Goal: Task Accomplishment & Management: Complete application form

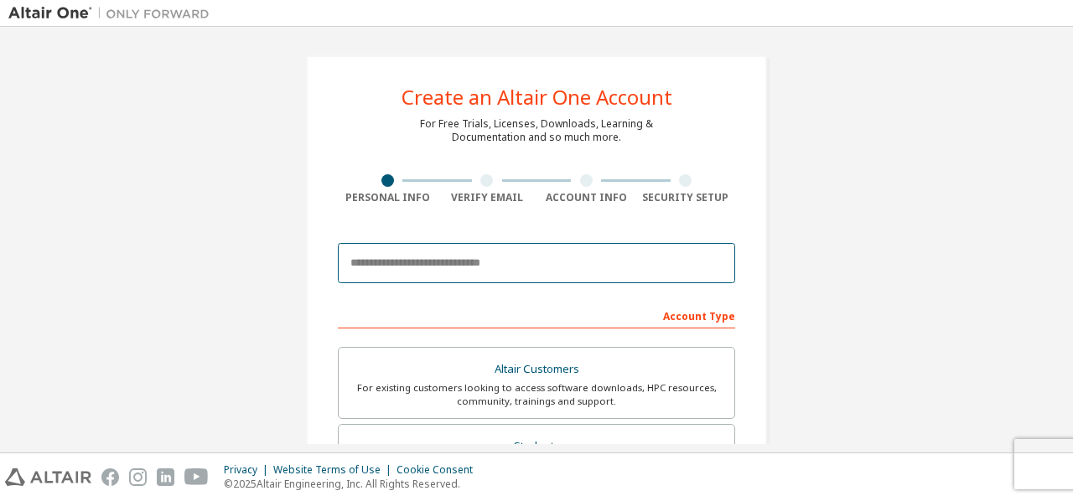
click at [436, 272] on input "email" at bounding box center [536, 263] width 397 height 40
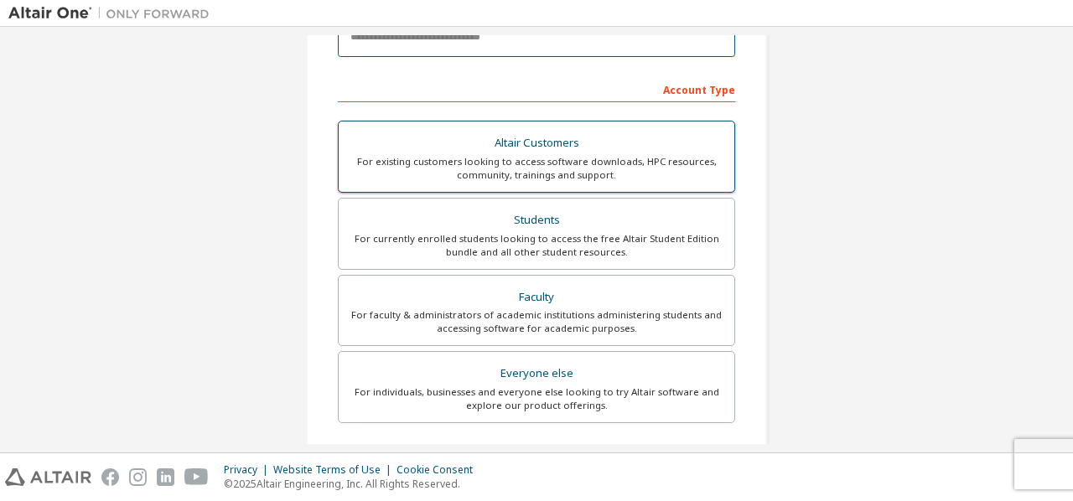
scroll to position [251, 0]
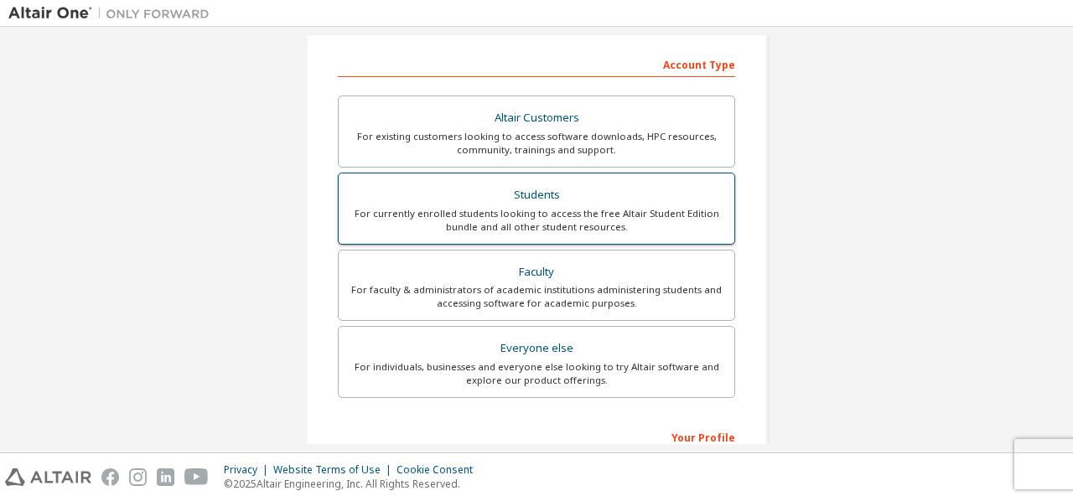
click at [542, 224] on div "For currently enrolled students looking to access the free Altair Student Editi…" at bounding box center [536, 220] width 375 height 27
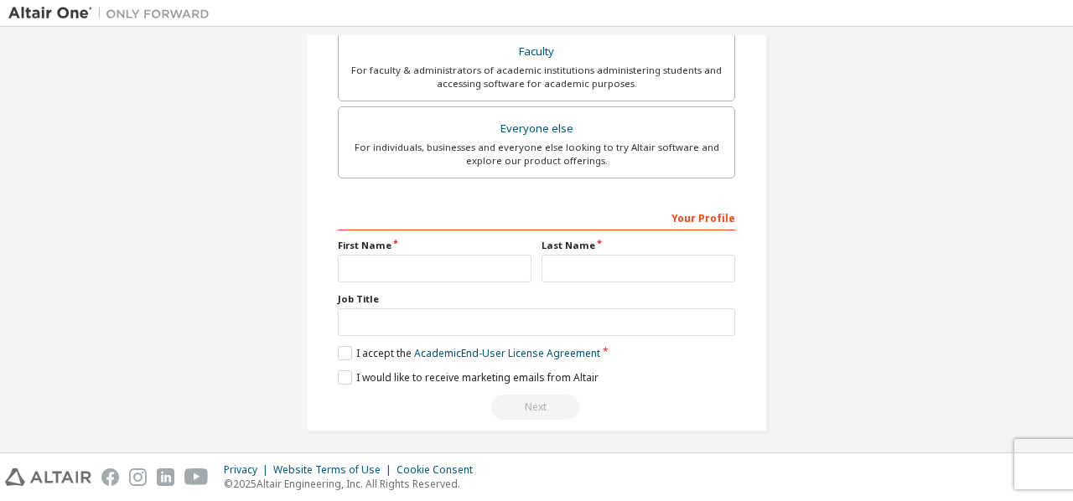
scroll to position [518, 0]
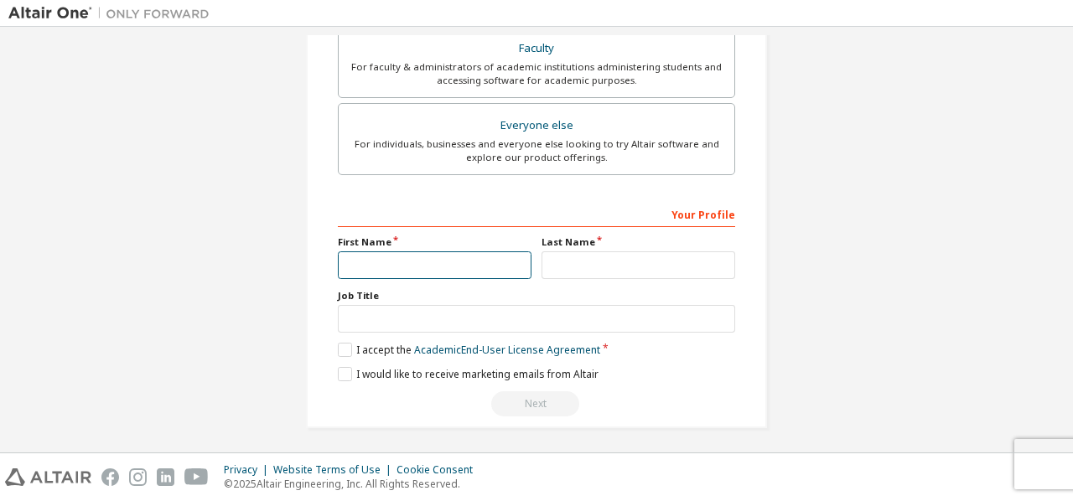
click at [468, 264] on input "text" at bounding box center [435, 265] width 194 height 28
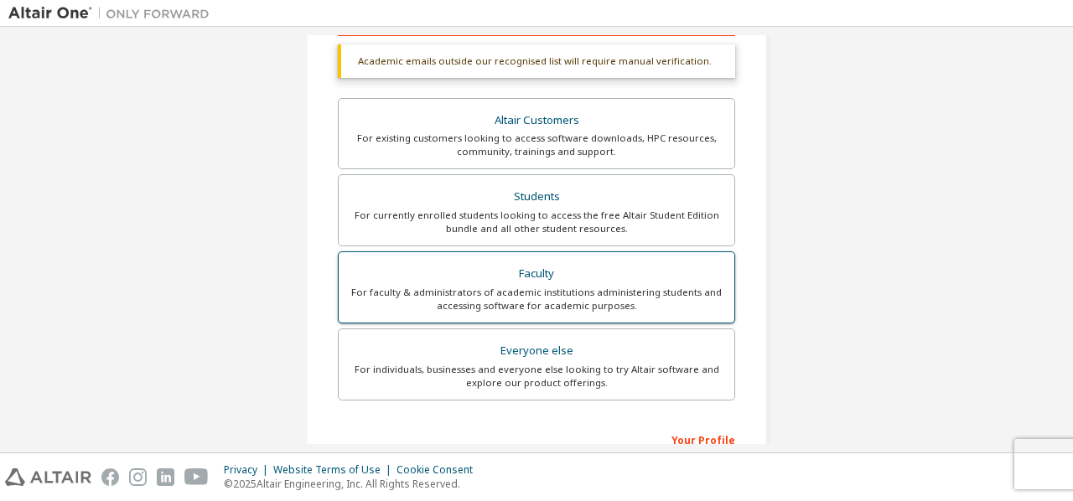
scroll to position [266, 0]
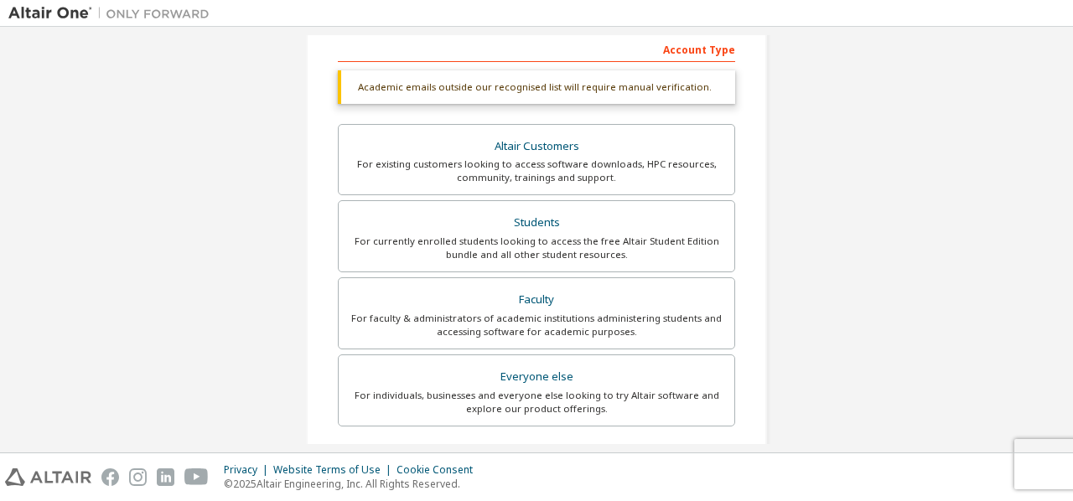
click at [548, 82] on div "Academic emails outside our recognised list will require manual verification." at bounding box center [536, 87] width 397 height 34
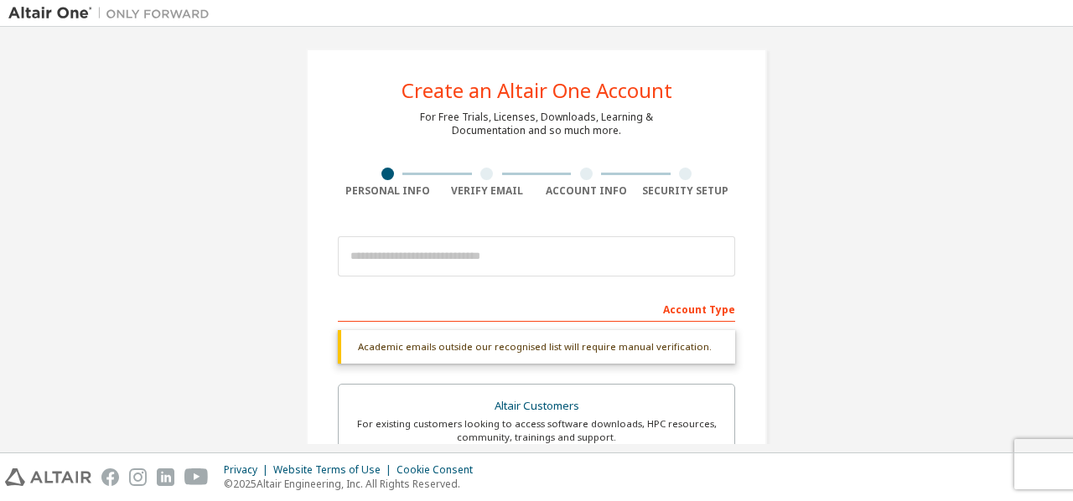
scroll to position [0, 0]
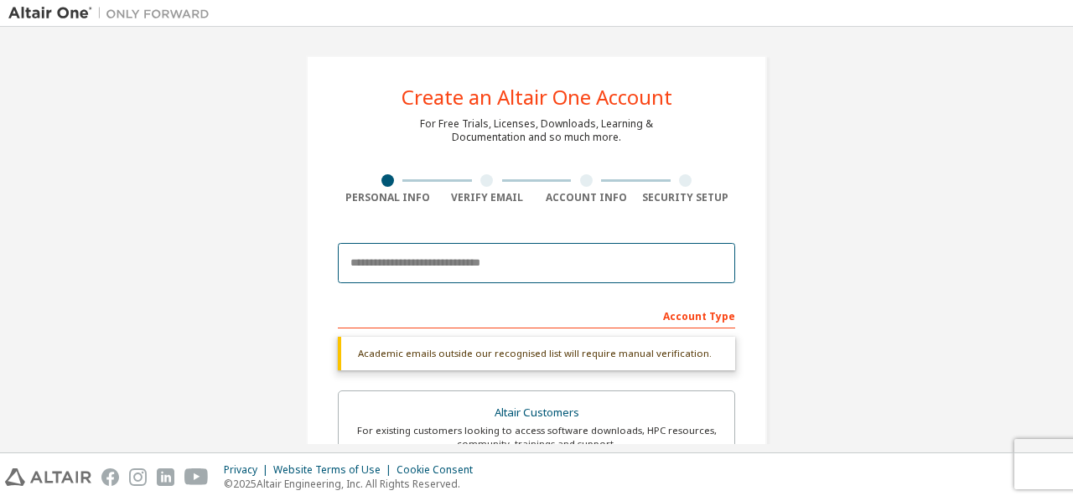
click at [451, 257] on input "email" at bounding box center [536, 263] width 397 height 40
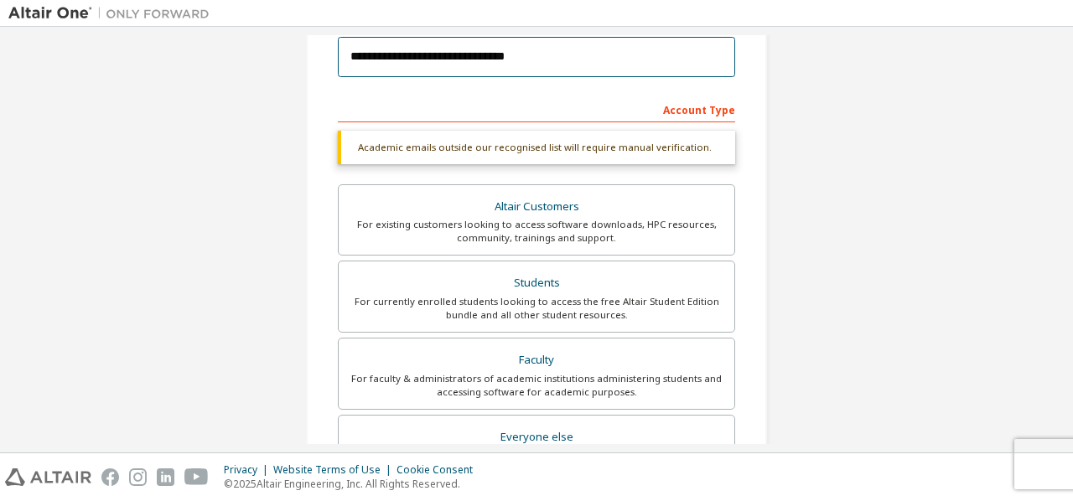
scroll to position [251, 0]
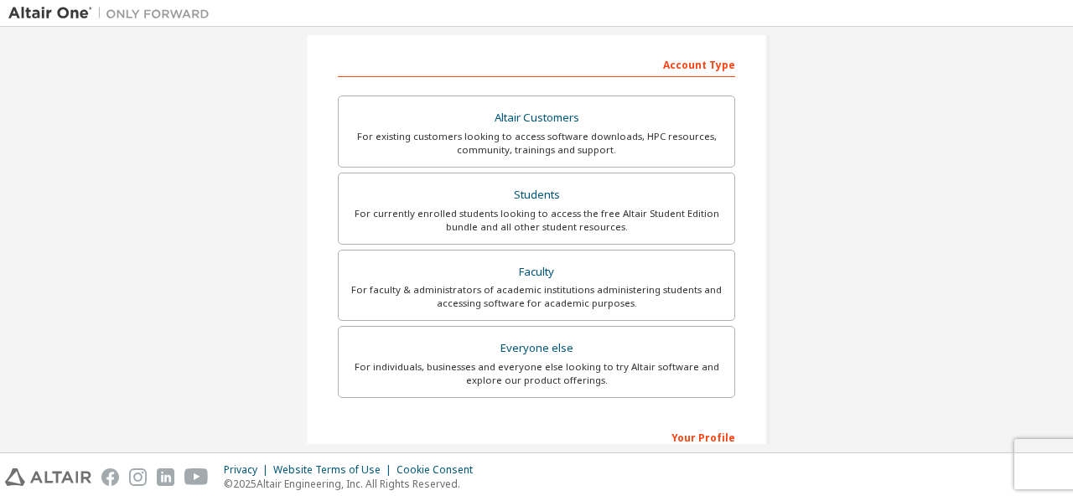
type input "**********"
click at [762, 185] on div "**********" at bounding box center [536, 227] width 461 height 847
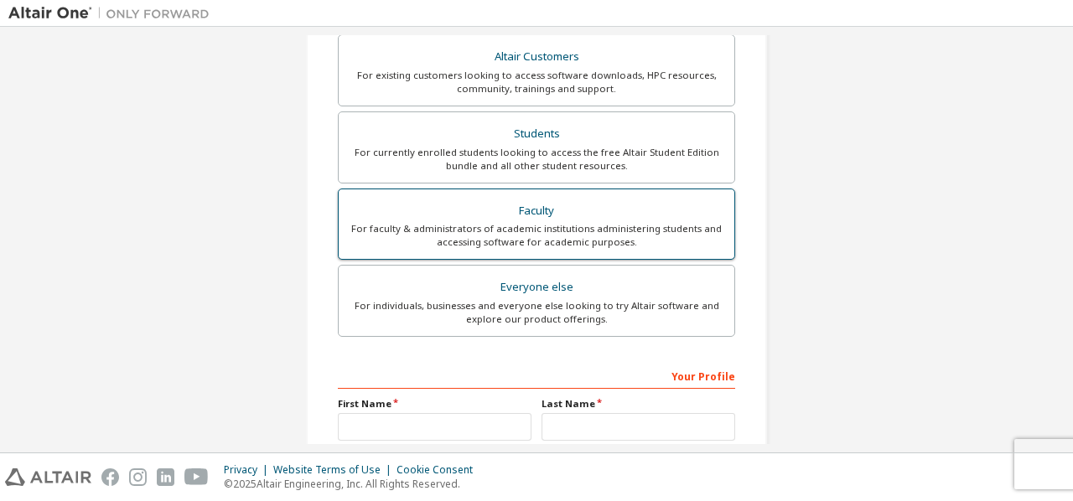
scroll to position [335, 0]
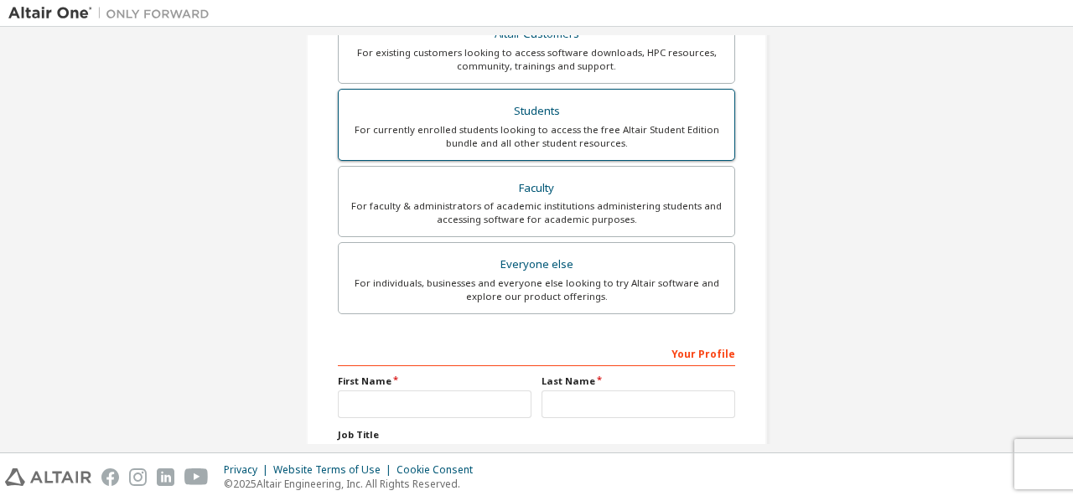
click at [649, 142] on div "For currently enrolled students looking to access the free Altair Student Editi…" at bounding box center [536, 136] width 375 height 27
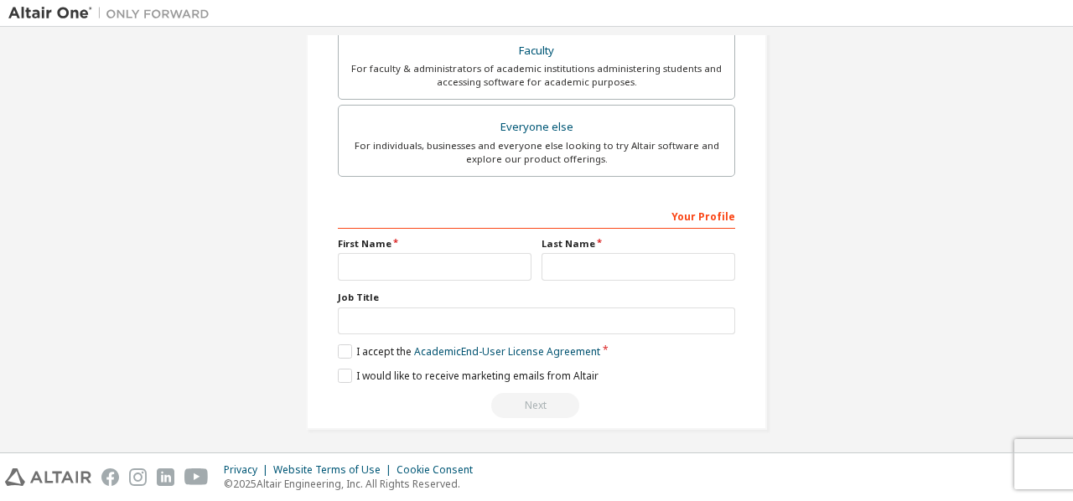
scroll to position [474, 0]
click at [437, 261] on input "text" at bounding box center [435, 265] width 194 height 28
type input "*****"
click at [579, 262] on input "text" at bounding box center [638, 265] width 194 height 28
type input "***"
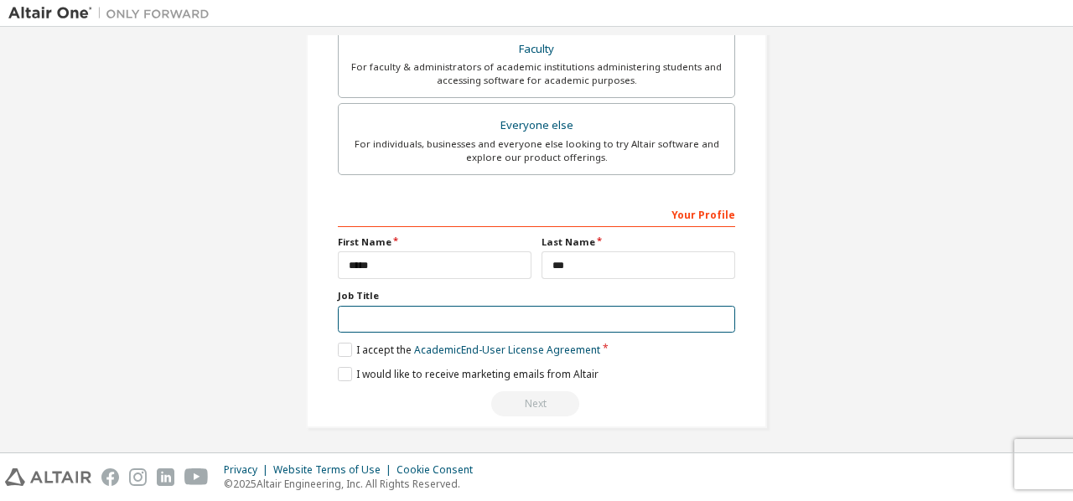
click at [508, 313] on input "text" at bounding box center [536, 320] width 397 height 28
type input "*******"
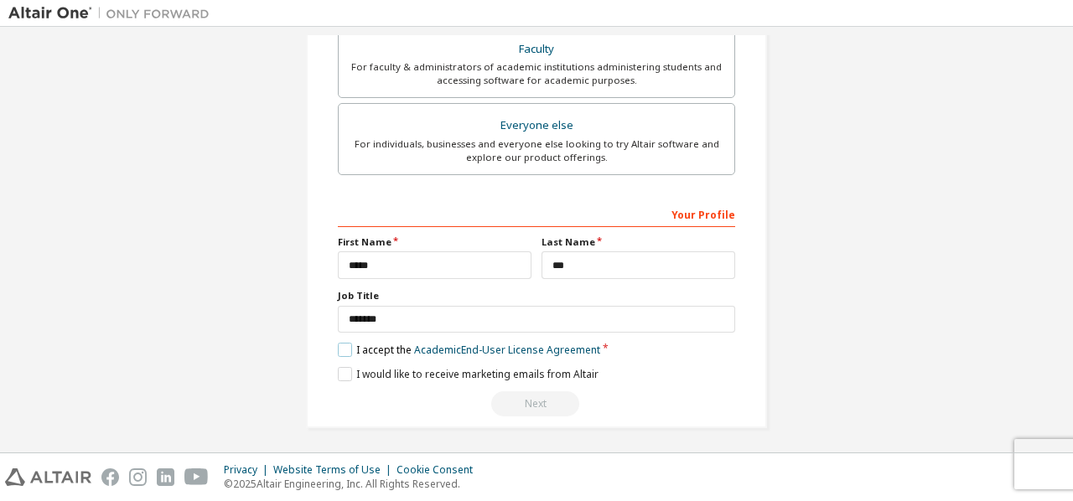
click at [340, 345] on label "I accept the Academic End-User License Agreement" at bounding box center [469, 350] width 262 height 14
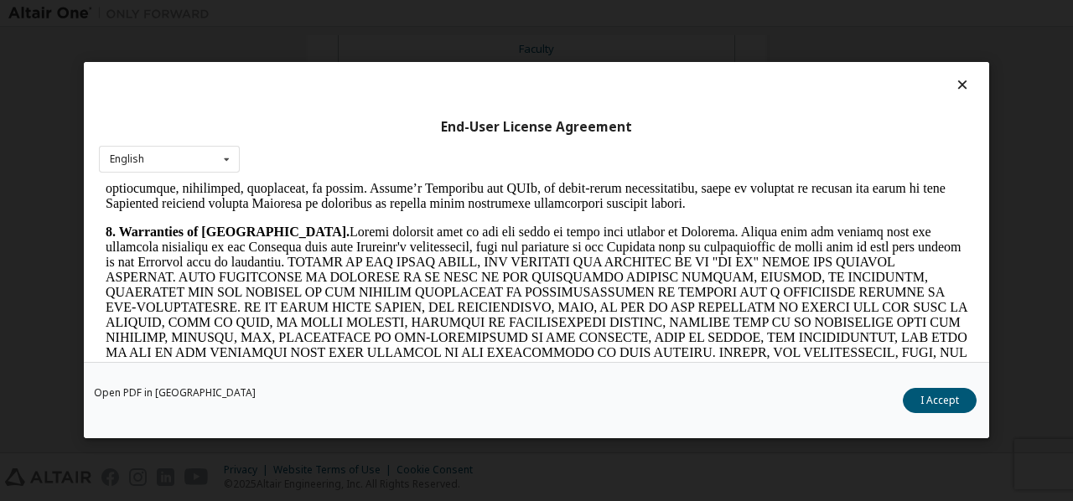
scroll to position [2179, 0]
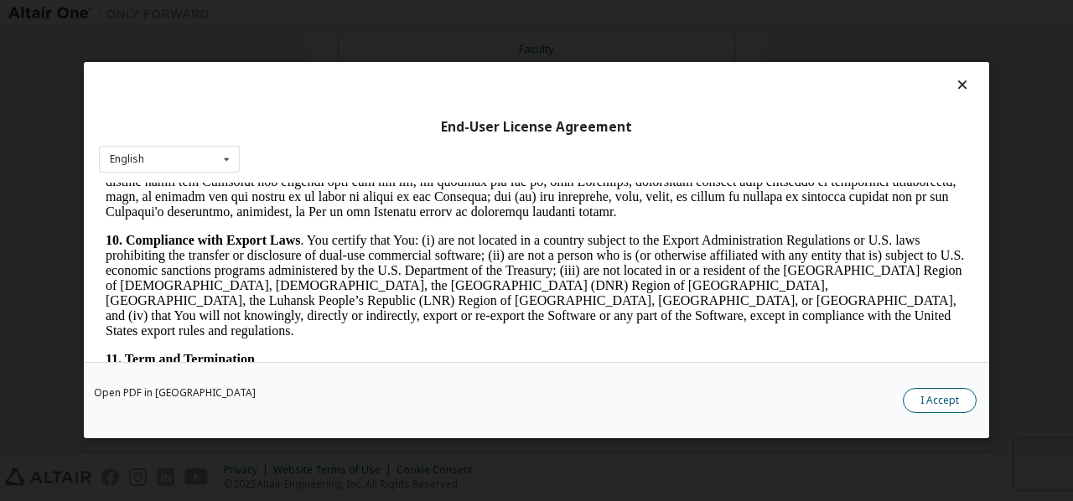
click at [933, 400] on button "I Accept" at bounding box center [939, 401] width 74 height 25
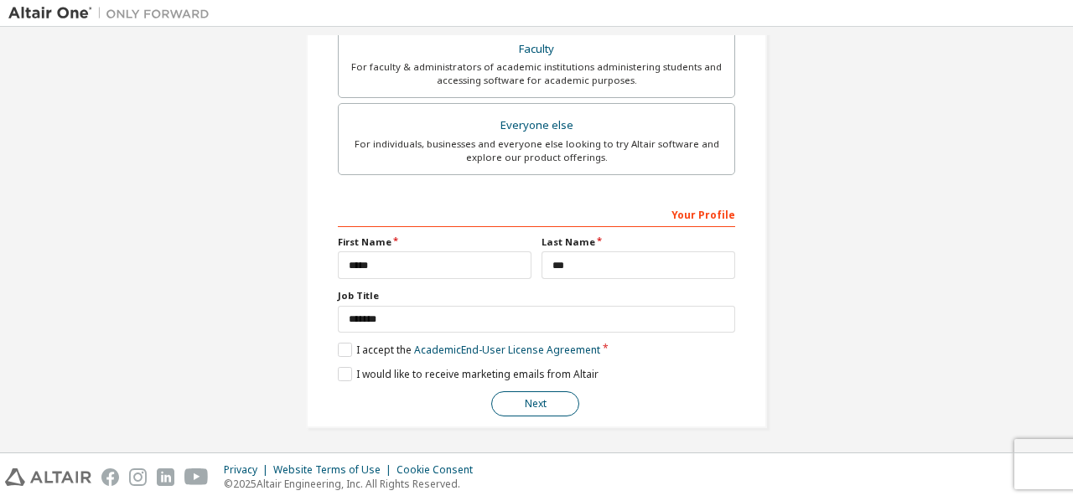
click at [552, 395] on button "Next" at bounding box center [535, 403] width 88 height 25
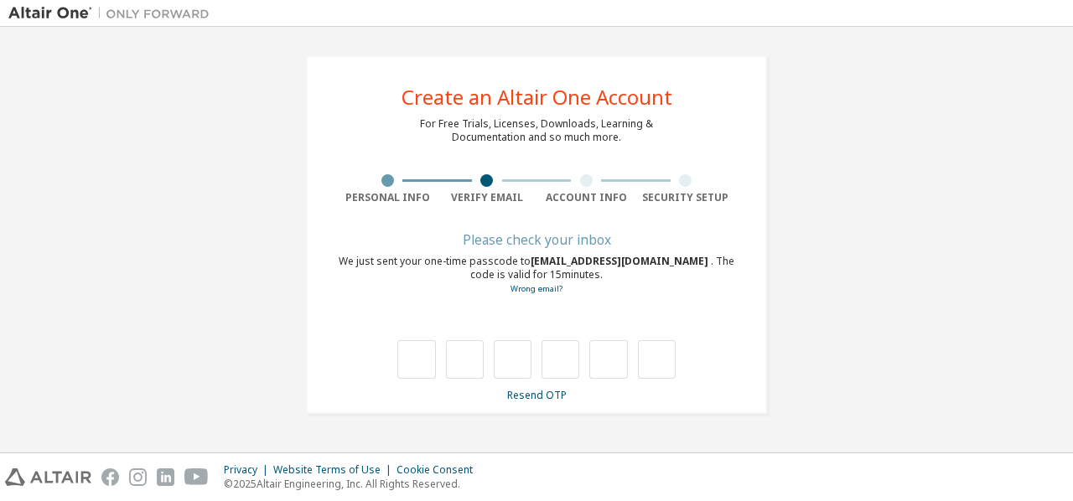
type input "*"
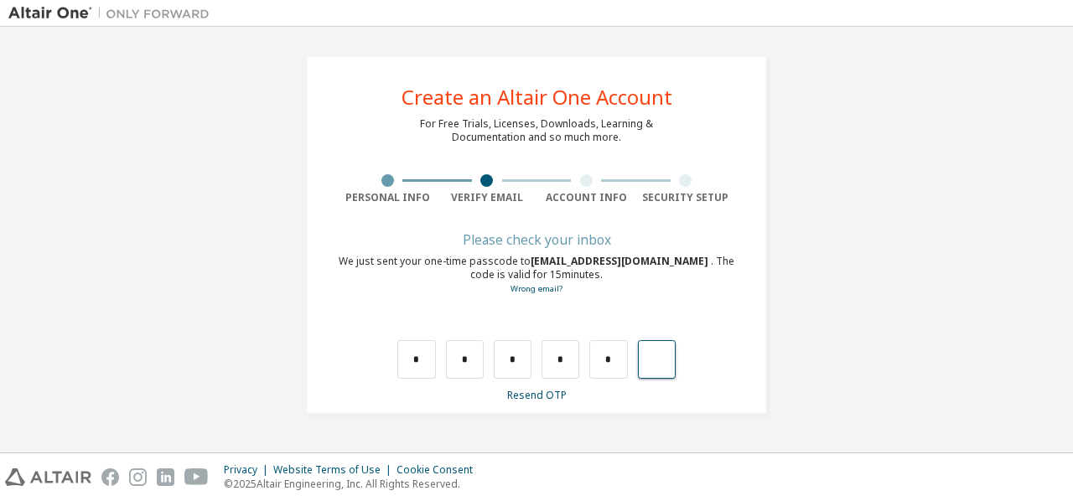
type input "*"
